Goal: Task Accomplishment & Management: Use online tool/utility

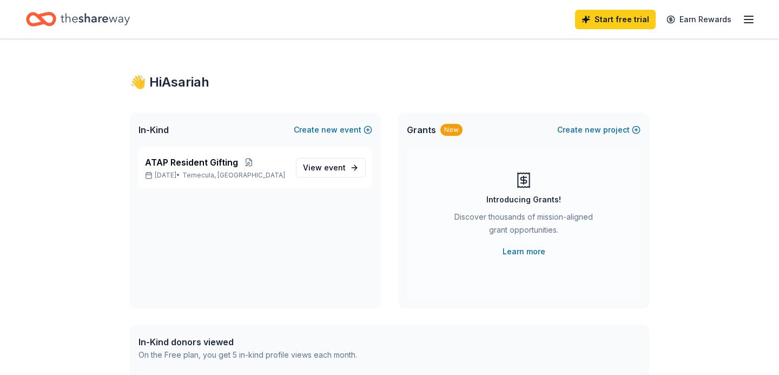
click at [749, 14] on icon "button" at bounding box center [748, 19] width 13 height 13
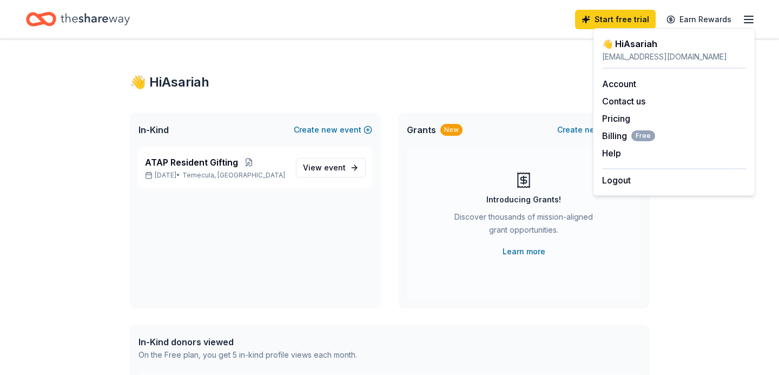
click at [90, 17] on icon "Home" at bounding box center [95, 19] width 69 height 22
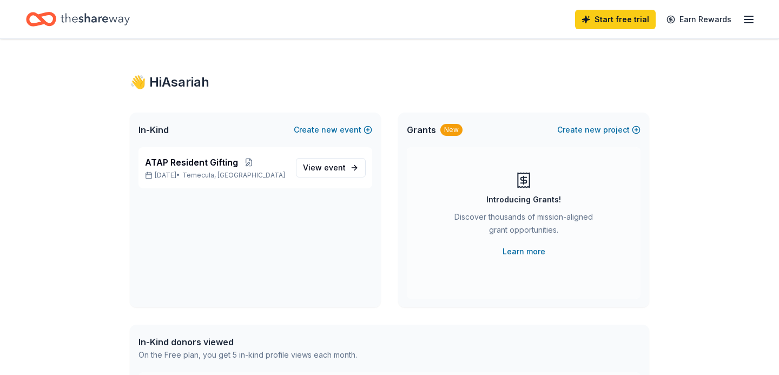
click at [115, 19] on icon "Home" at bounding box center [95, 19] width 69 height 22
click at [749, 23] on icon "button" at bounding box center [748, 19] width 13 height 13
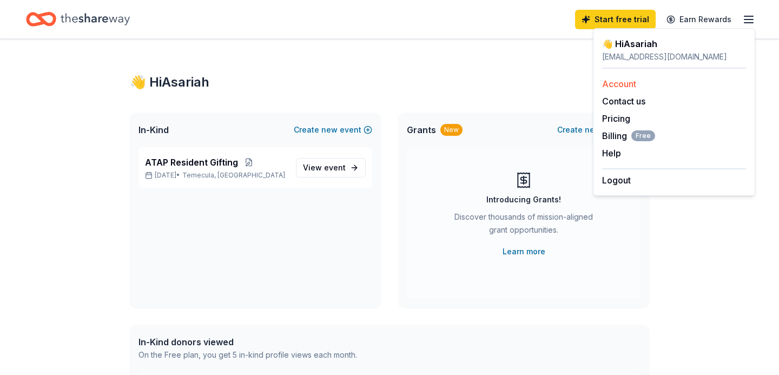
click at [633, 88] on link "Account" at bounding box center [619, 83] width 34 height 11
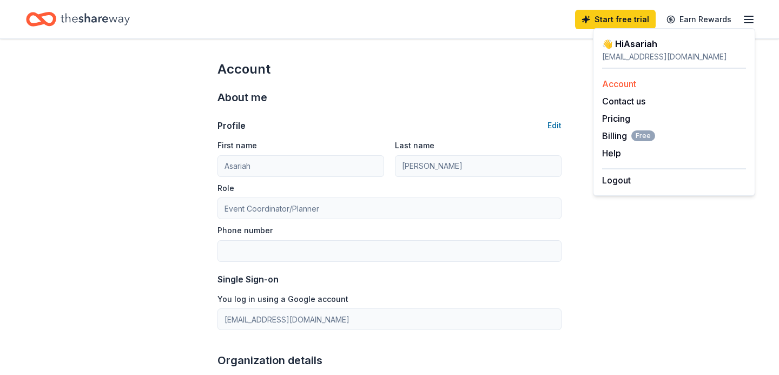
click at [626, 87] on link "Account" at bounding box center [619, 83] width 34 height 11
click at [97, 14] on icon "Home" at bounding box center [95, 19] width 69 height 22
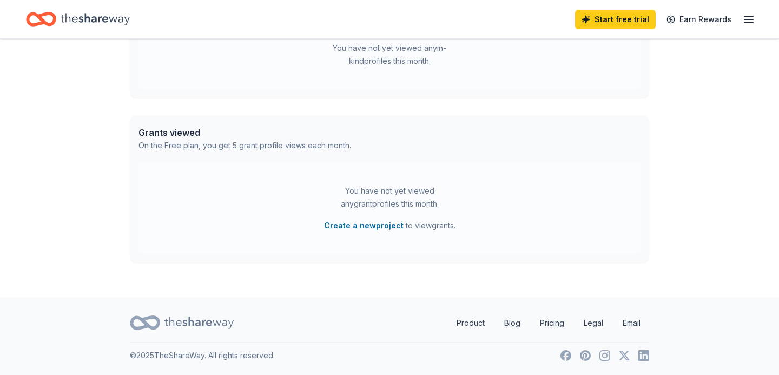
scroll to position [352, 0]
click at [179, 321] on icon at bounding box center [198, 322] width 69 height 22
click at [473, 324] on link "Product" at bounding box center [470, 323] width 45 height 22
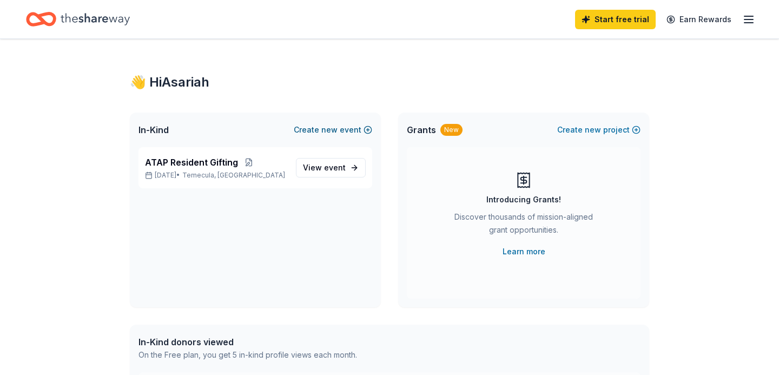
click at [331, 132] on span "new" at bounding box center [329, 129] width 16 height 13
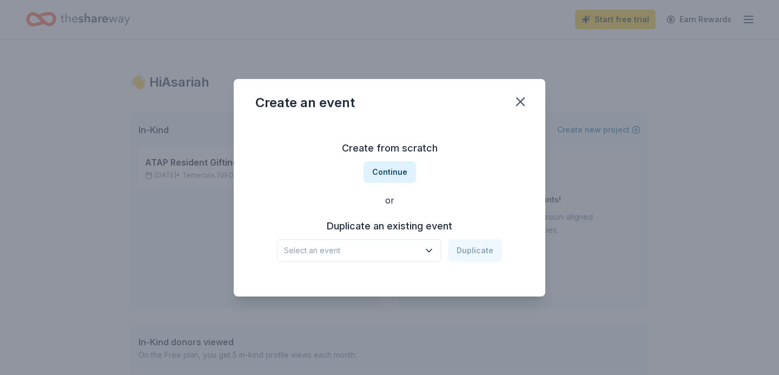
click at [347, 251] on span "Select an event" at bounding box center [351, 250] width 135 height 13
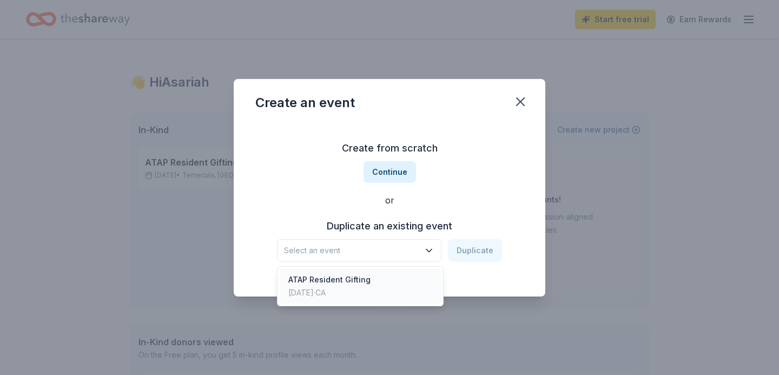
click at [343, 277] on div "ATAP Resident Gifting" at bounding box center [329, 279] width 82 height 13
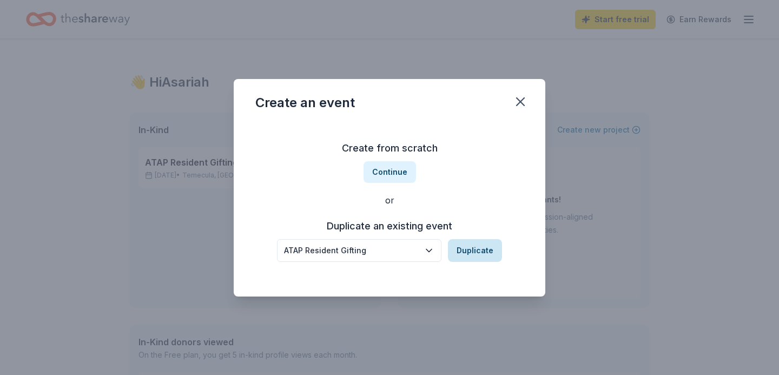
click at [468, 250] on button "Duplicate" at bounding box center [475, 250] width 54 height 23
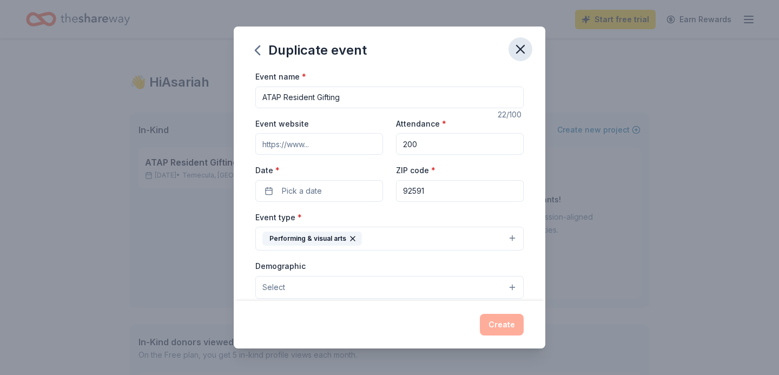
click at [520, 56] on icon "button" at bounding box center [520, 49] width 15 height 15
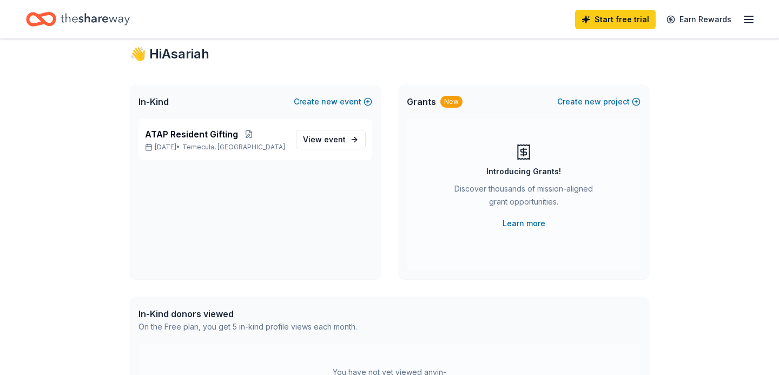
scroll to position [26, 0]
